Goal: Information Seeking & Learning: Compare options

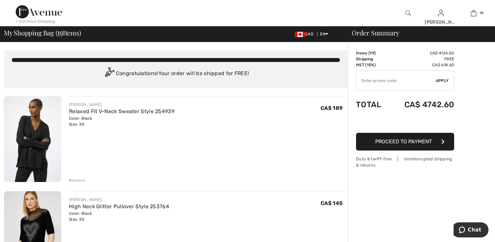
click at [39, 144] on img at bounding box center [32, 139] width 57 height 86
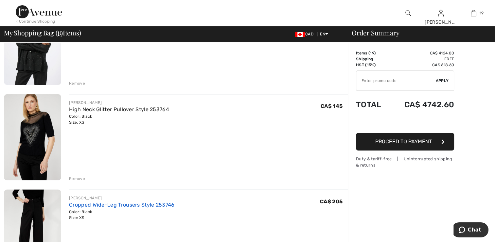
scroll to position [98, 0]
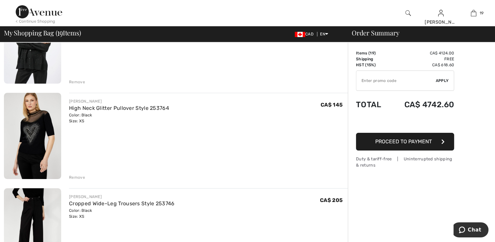
click at [46, 147] on img at bounding box center [32, 136] width 57 height 86
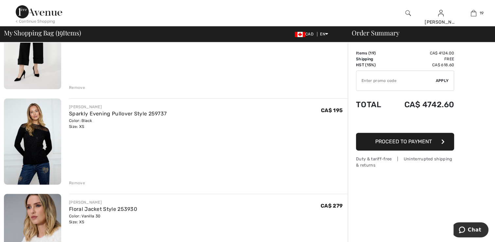
scroll to position [295, 0]
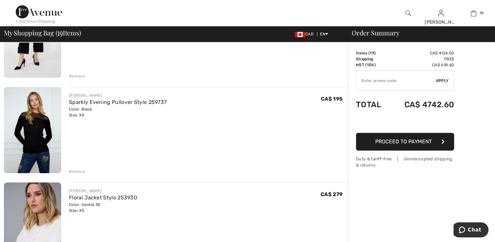
click at [41, 137] on img at bounding box center [32, 130] width 57 height 86
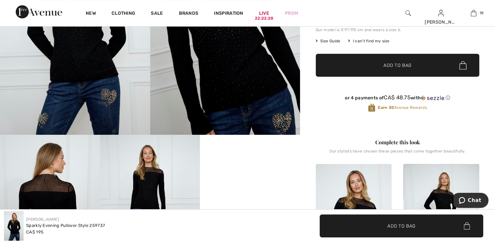
scroll to position [131, 0]
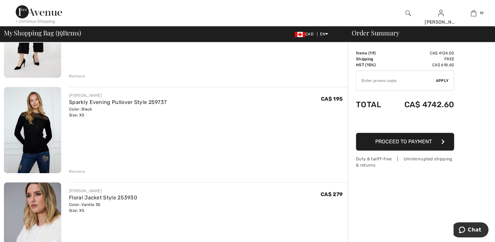
scroll to position [360, 0]
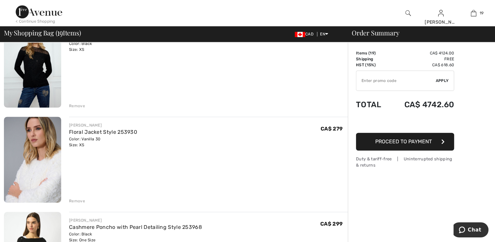
click at [36, 150] on img at bounding box center [32, 160] width 57 height 86
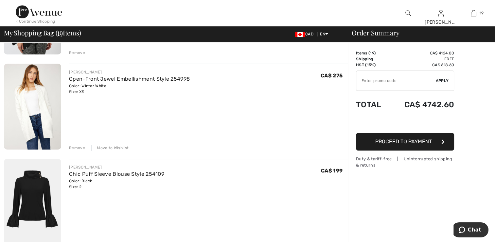
scroll to position [622, 0]
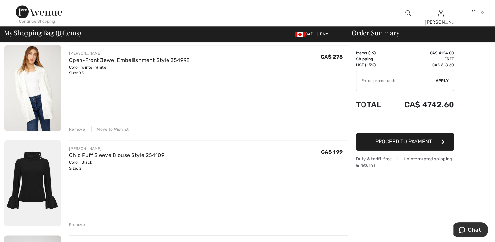
click at [39, 93] on img at bounding box center [32, 88] width 57 height 86
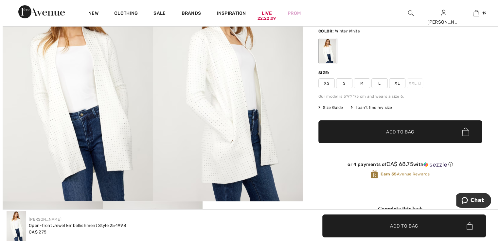
scroll to position [65, 0]
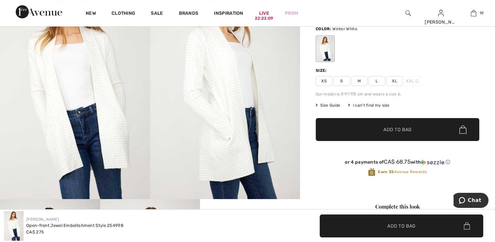
click at [118, 124] on img at bounding box center [75, 85] width 150 height 225
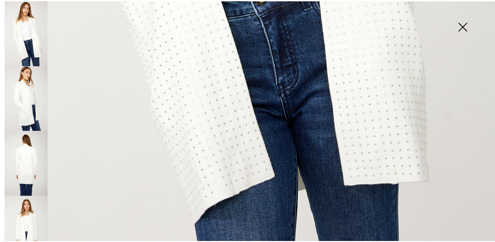
scroll to position [393, 0]
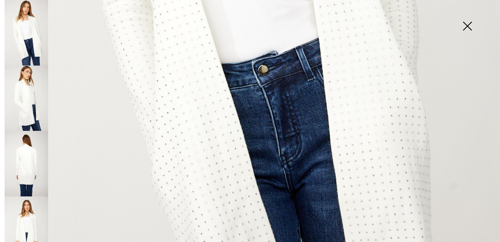
click at [468, 25] on img at bounding box center [467, 27] width 33 height 34
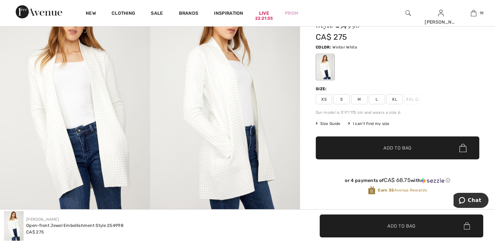
scroll to position [33, 0]
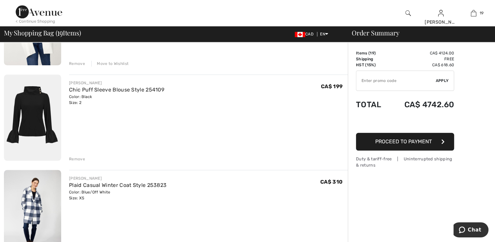
click at [34, 206] on img at bounding box center [32, 213] width 57 height 86
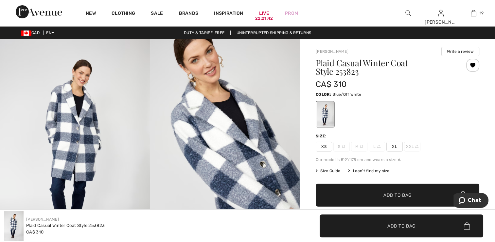
click at [107, 130] on img at bounding box center [75, 151] width 150 height 225
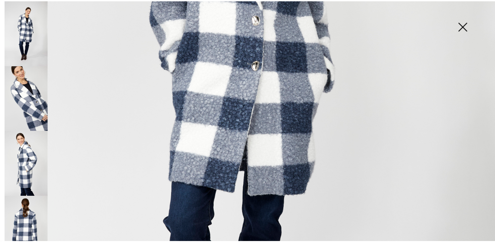
scroll to position [295, 0]
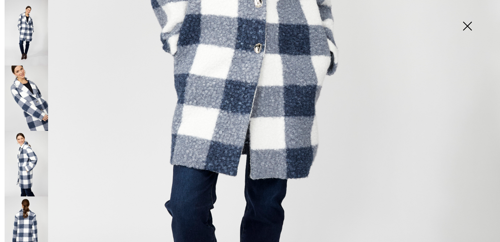
click at [469, 23] on img at bounding box center [467, 27] width 33 height 34
